Goal: Transaction & Acquisition: Book appointment/travel/reservation

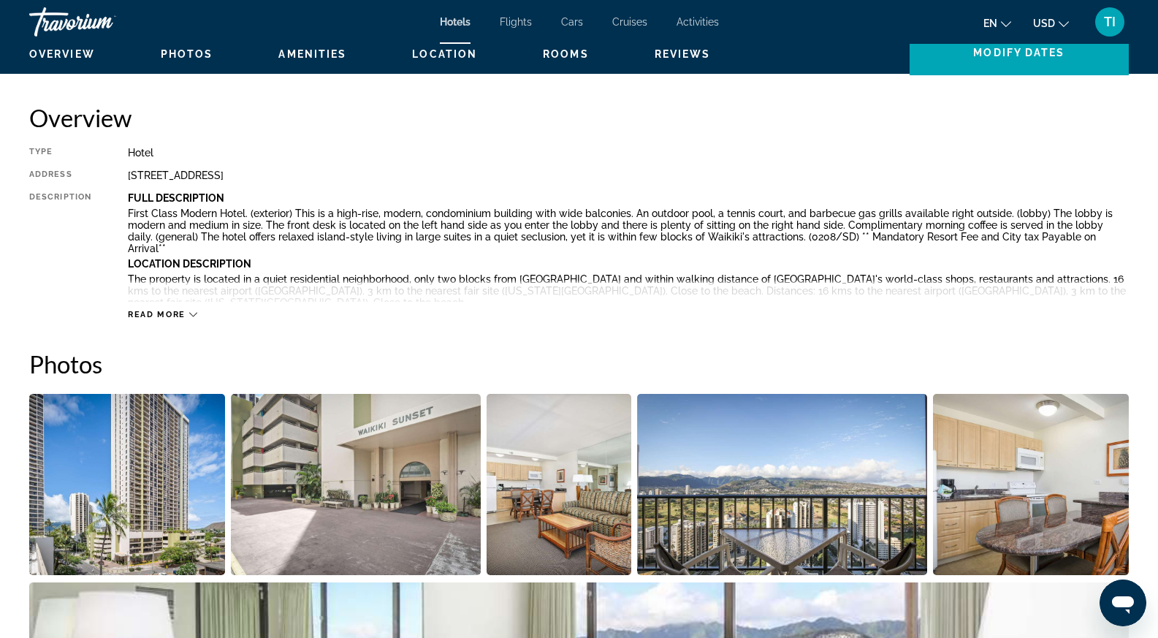
scroll to position [292, 0]
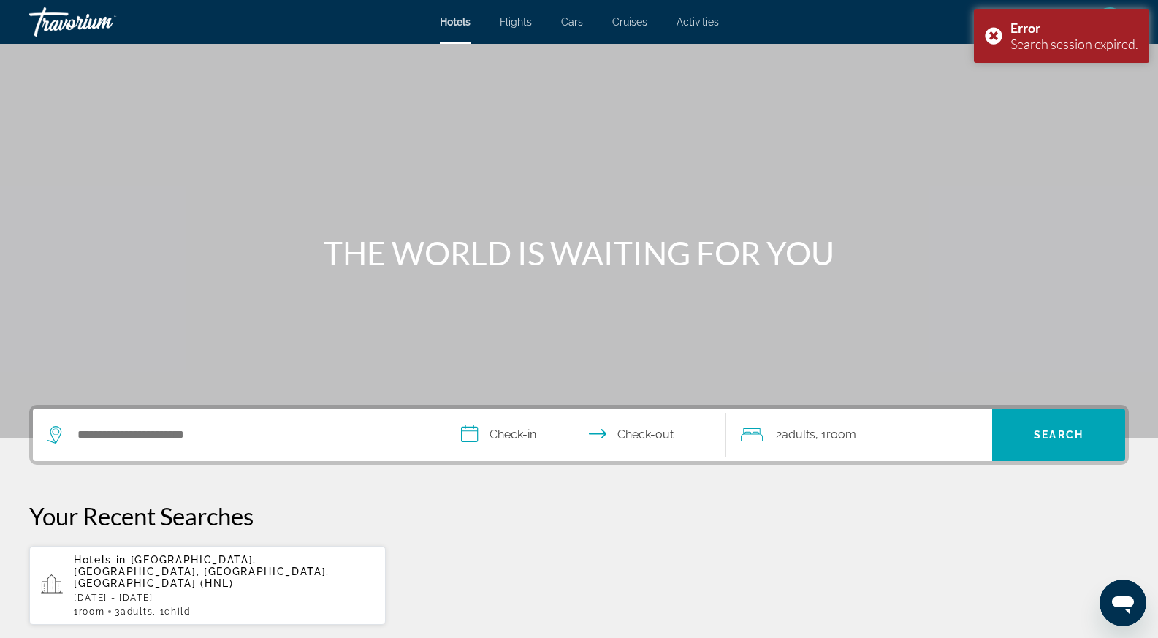
click at [203, 593] on p "Sun, 16 Nov - Wed, 19 Nov" at bounding box center [224, 598] width 300 height 10
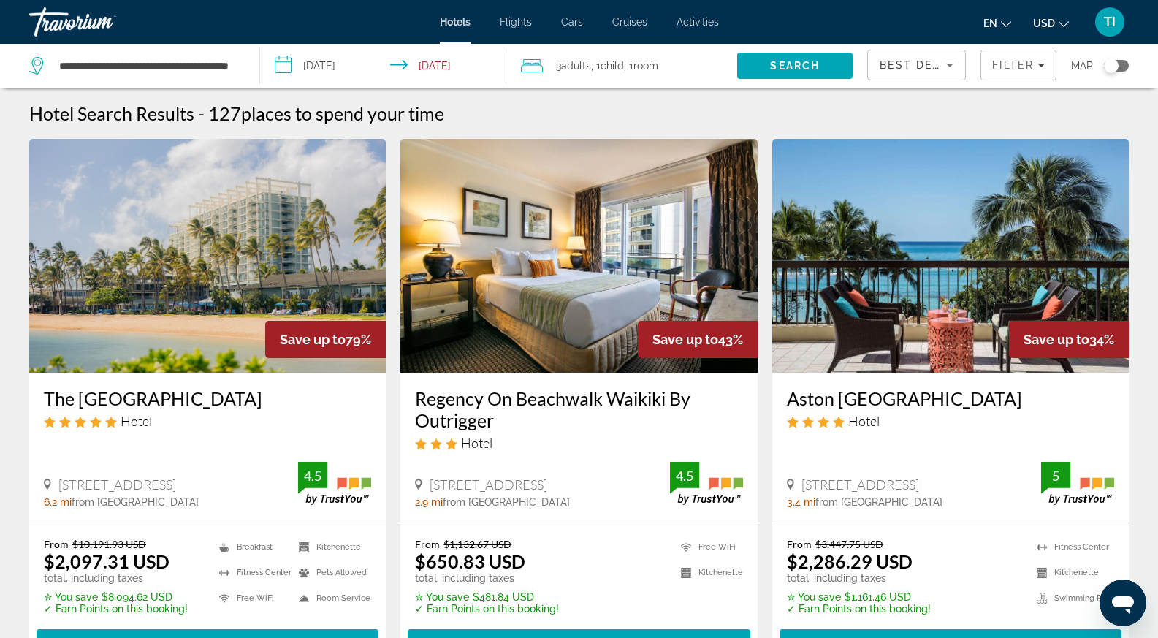
click at [229, 253] on img "Main content" at bounding box center [207, 256] width 357 height 234
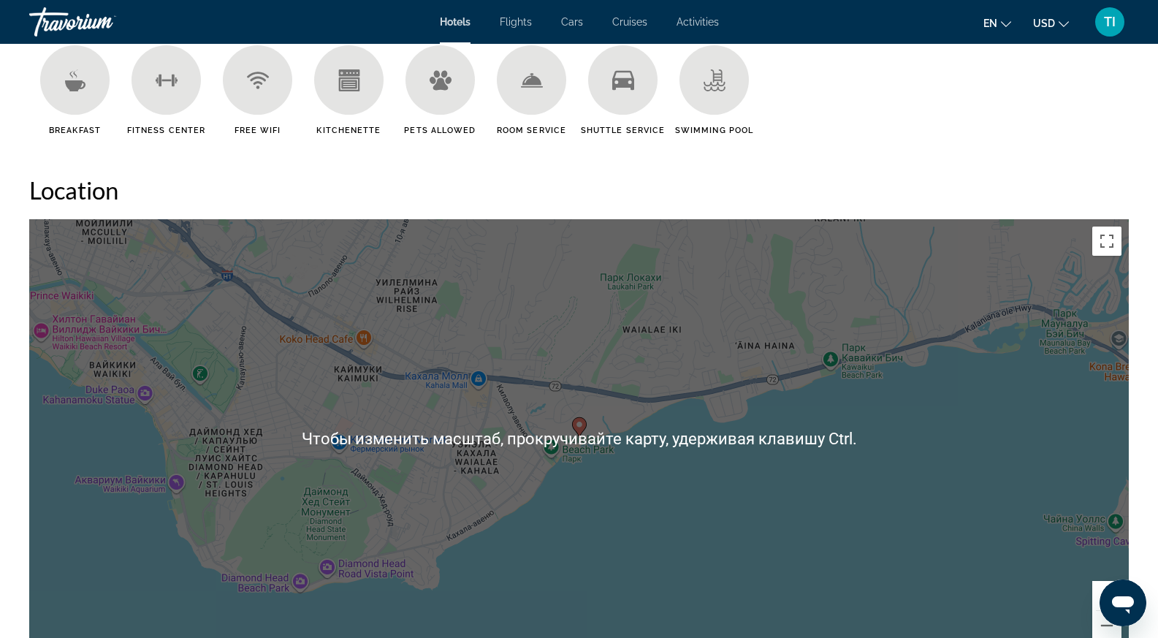
scroll to position [1242, 0]
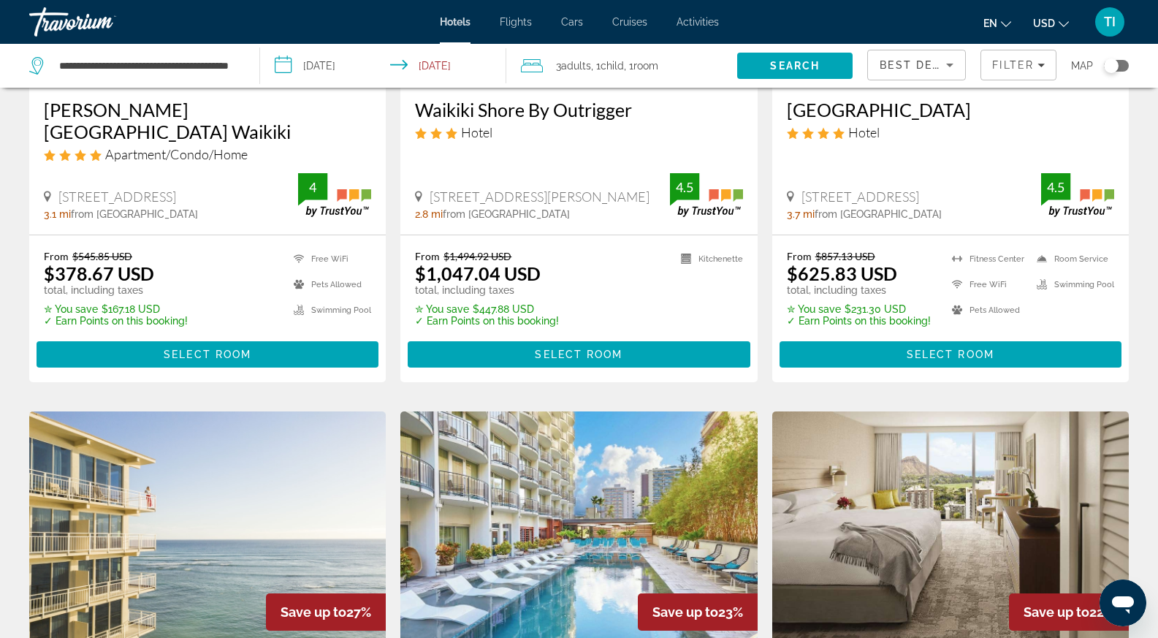
scroll to position [1096, 0]
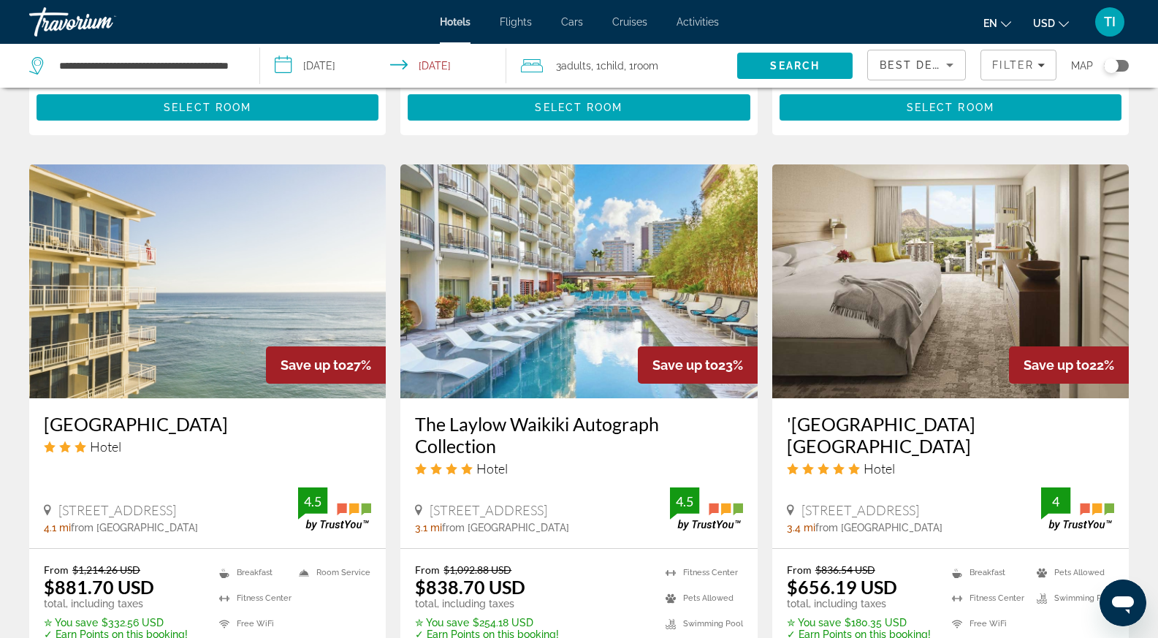
click at [956, 270] on img "Main content" at bounding box center [950, 281] width 357 height 234
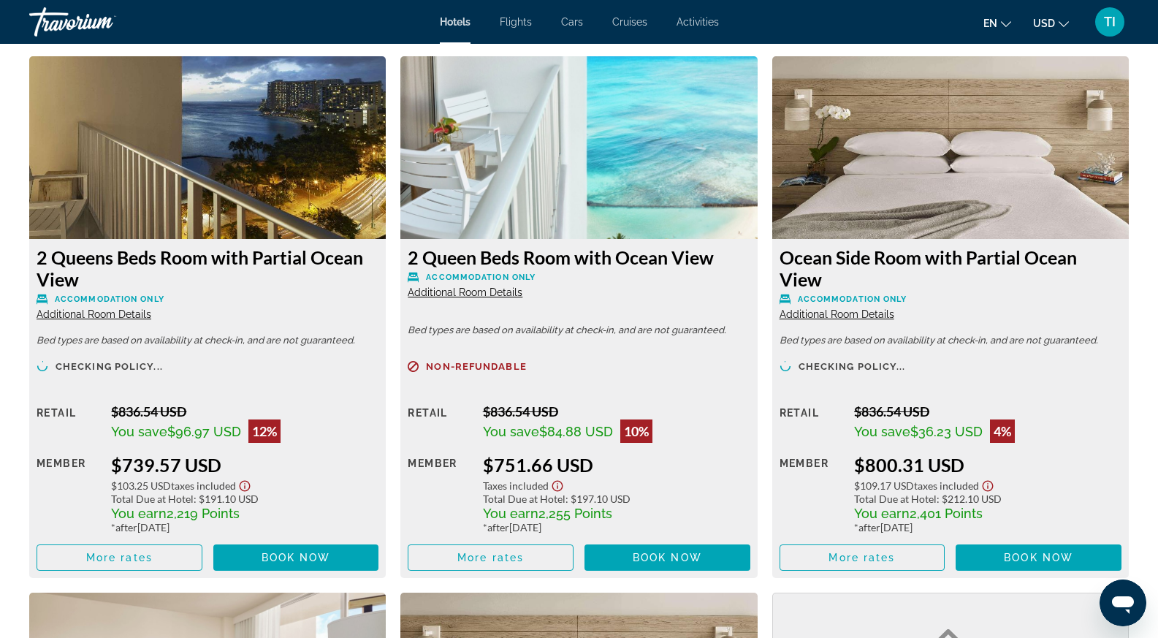
scroll to position [2557, 0]
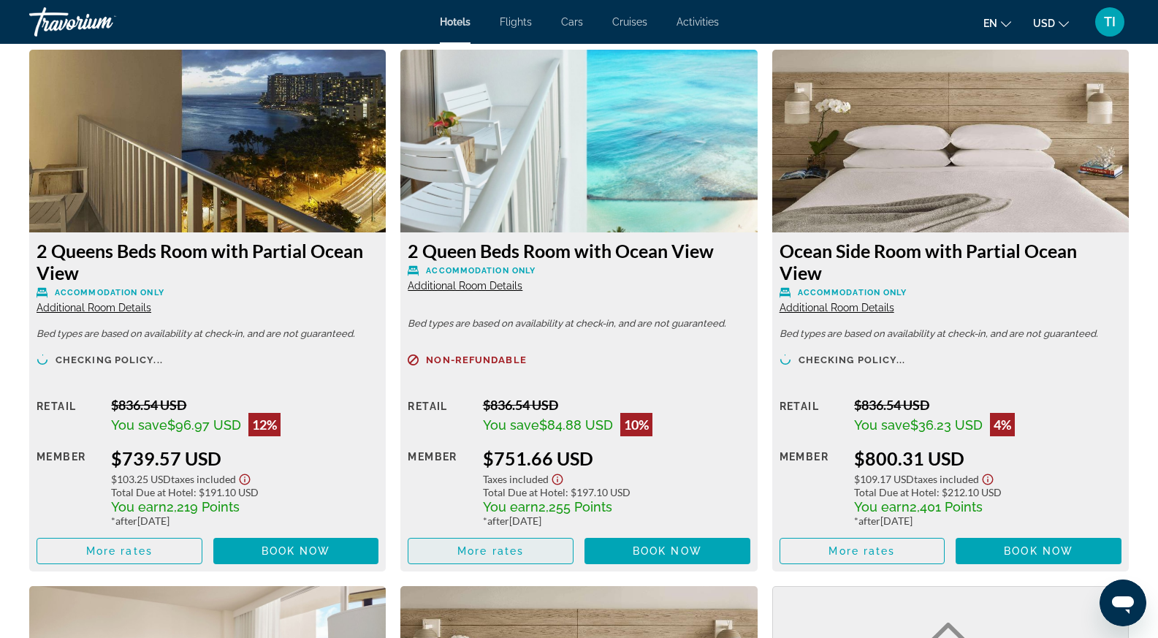
click at [511, 547] on span "More rates" at bounding box center [490, 551] width 66 height 12
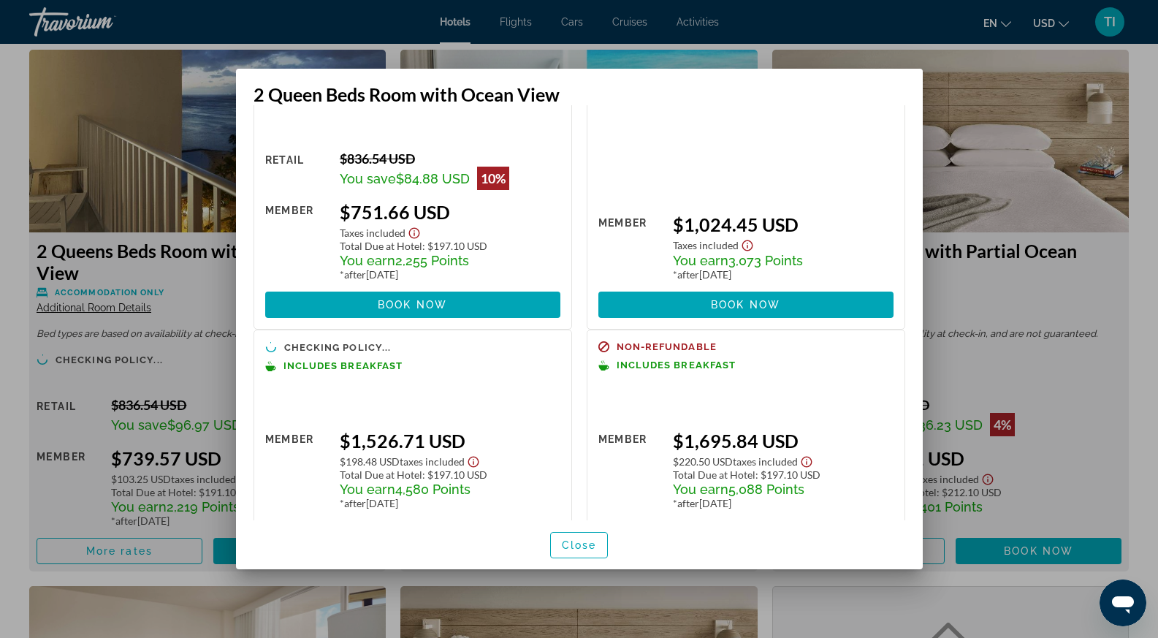
scroll to position [109, 0]
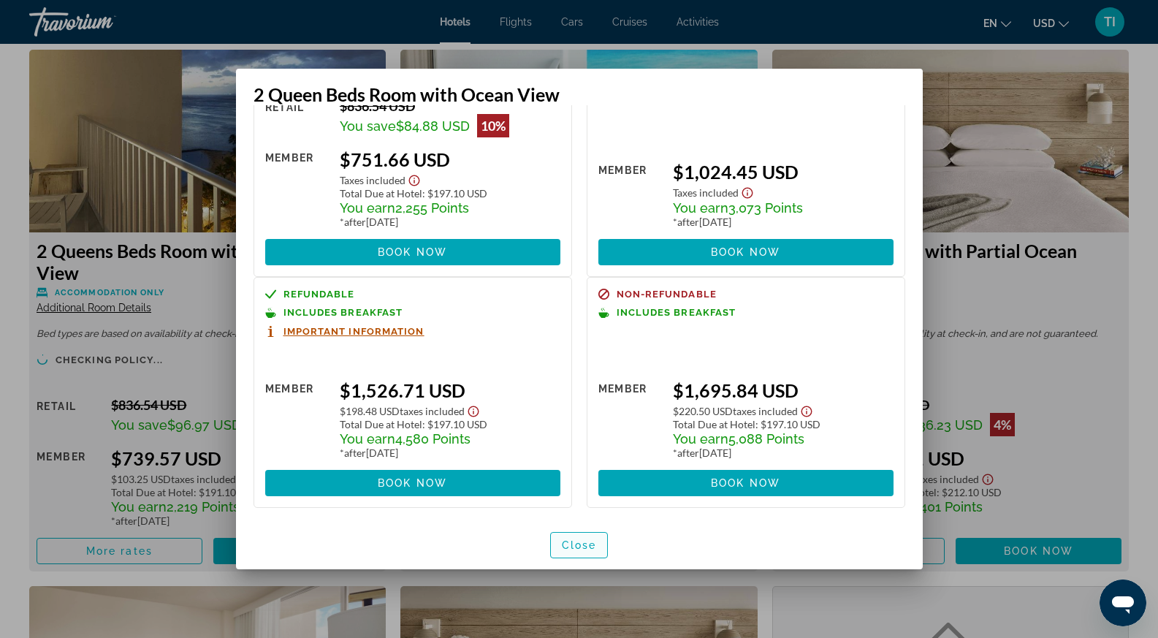
drag, startPoint x: 577, startPoint y: 538, endPoint x: 575, endPoint y: 530, distance: 8.3
click at [578, 538] on span "button" at bounding box center [579, 545] width 57 height 35
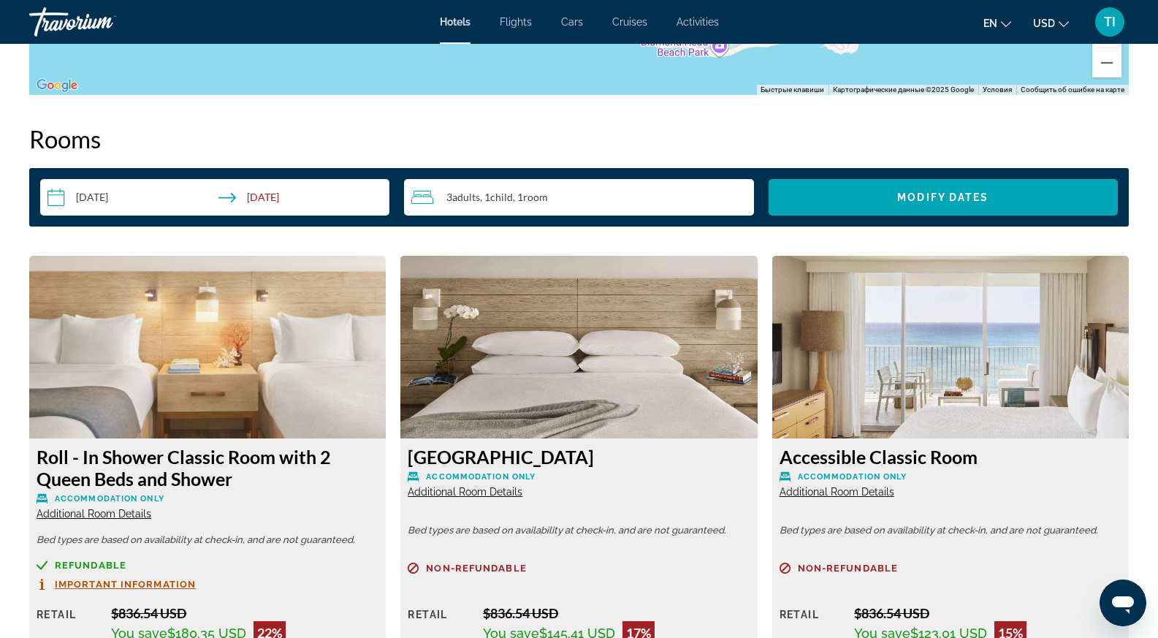
scroll to position [1900, 0]
